Goal: Information Seeking & Learning: Learn about a topic

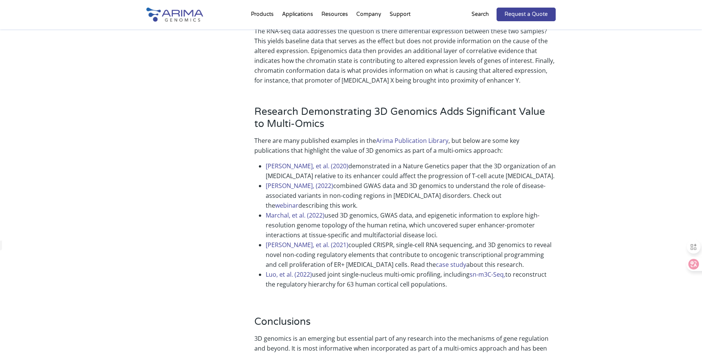
scroll to position [1699, 0]
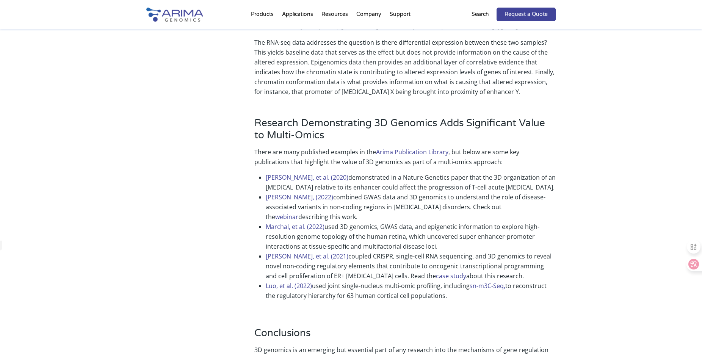
click at [509, 222] on li "Marchal, et al. (2022) used 3D genomics, GWAS data, and epigenetic information …" at bounding box center [411, 237] width 290 height 30
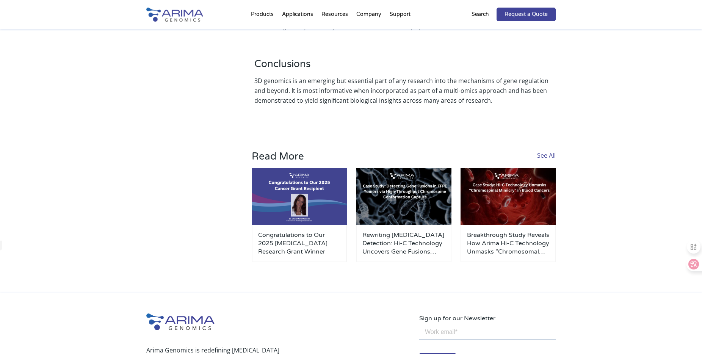
scroll to position [1972, 0]
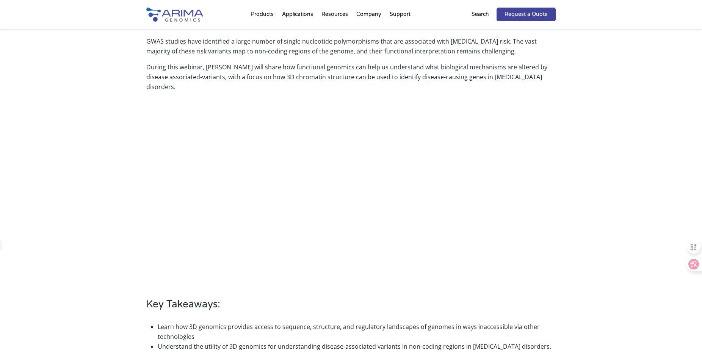
scroll to position [212, 0]
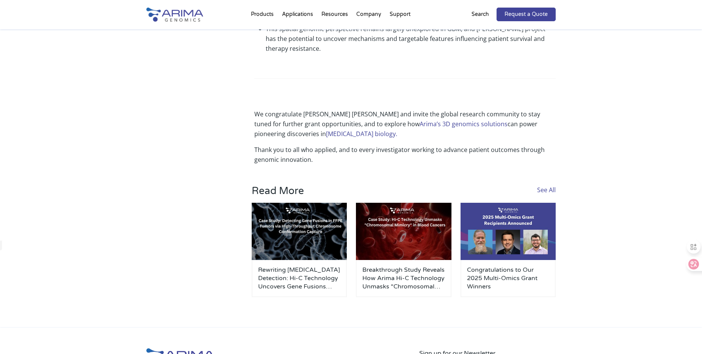
scroll to position [607, 0]
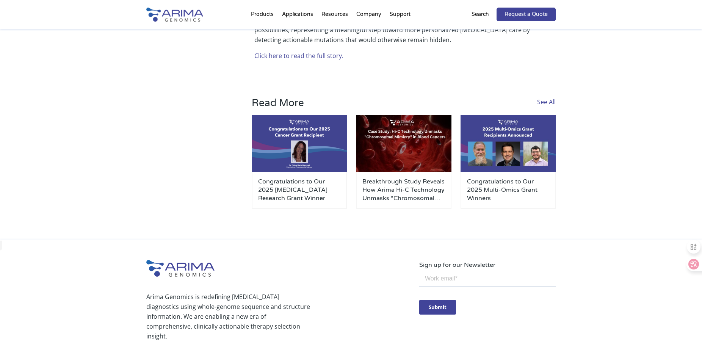
scroll to position [637, 0]
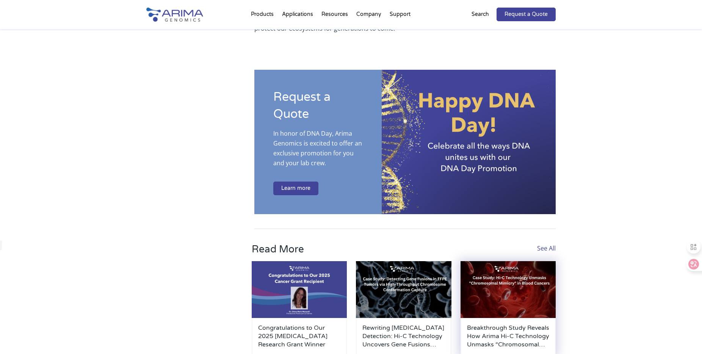
scroll to position [1608, 0]
